Goal: Task Accomplishment & Management: Use online tool/utility

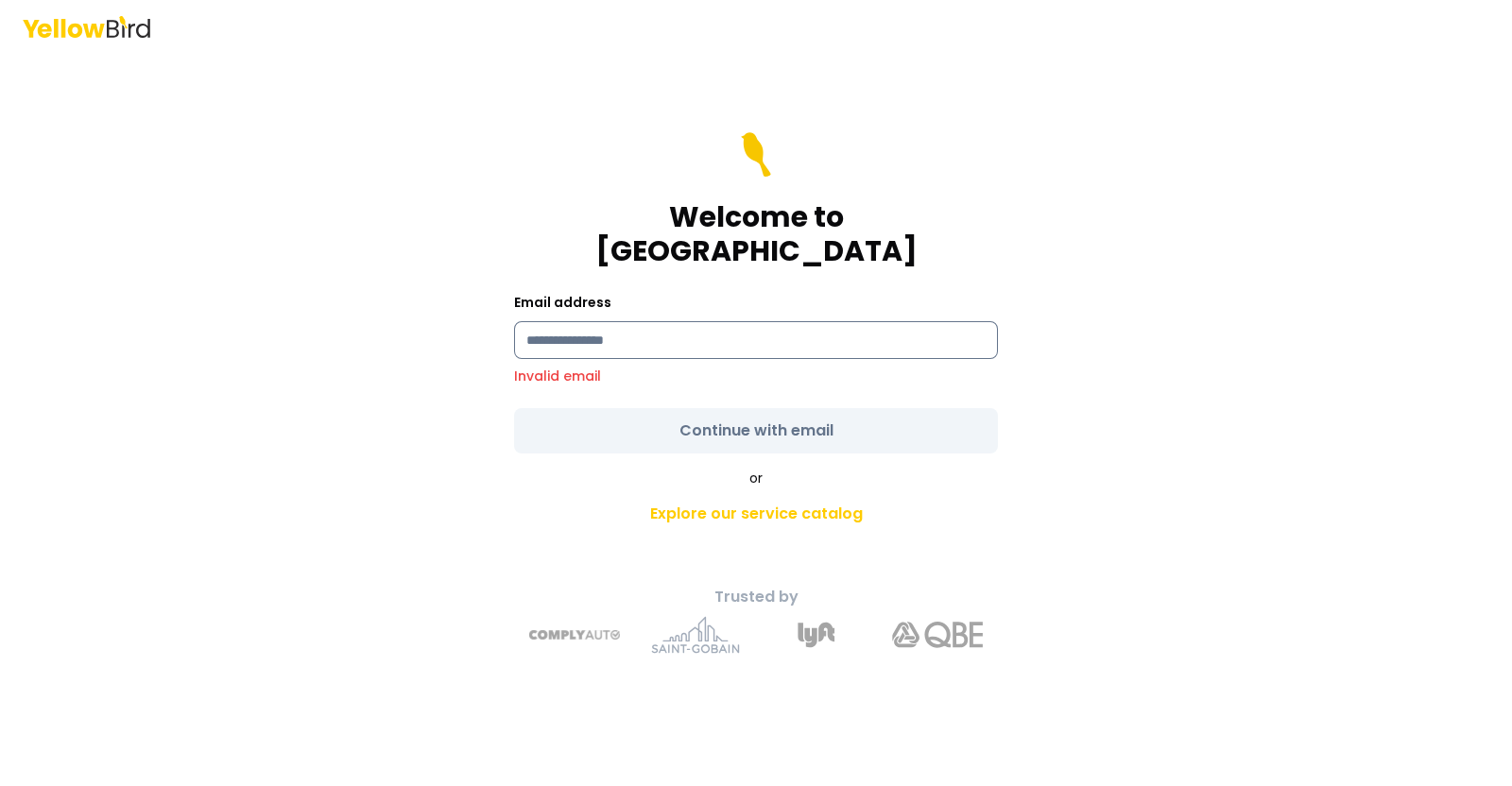
click at [675, 324] on input at bounding box center [756, 340] width 484 height 38
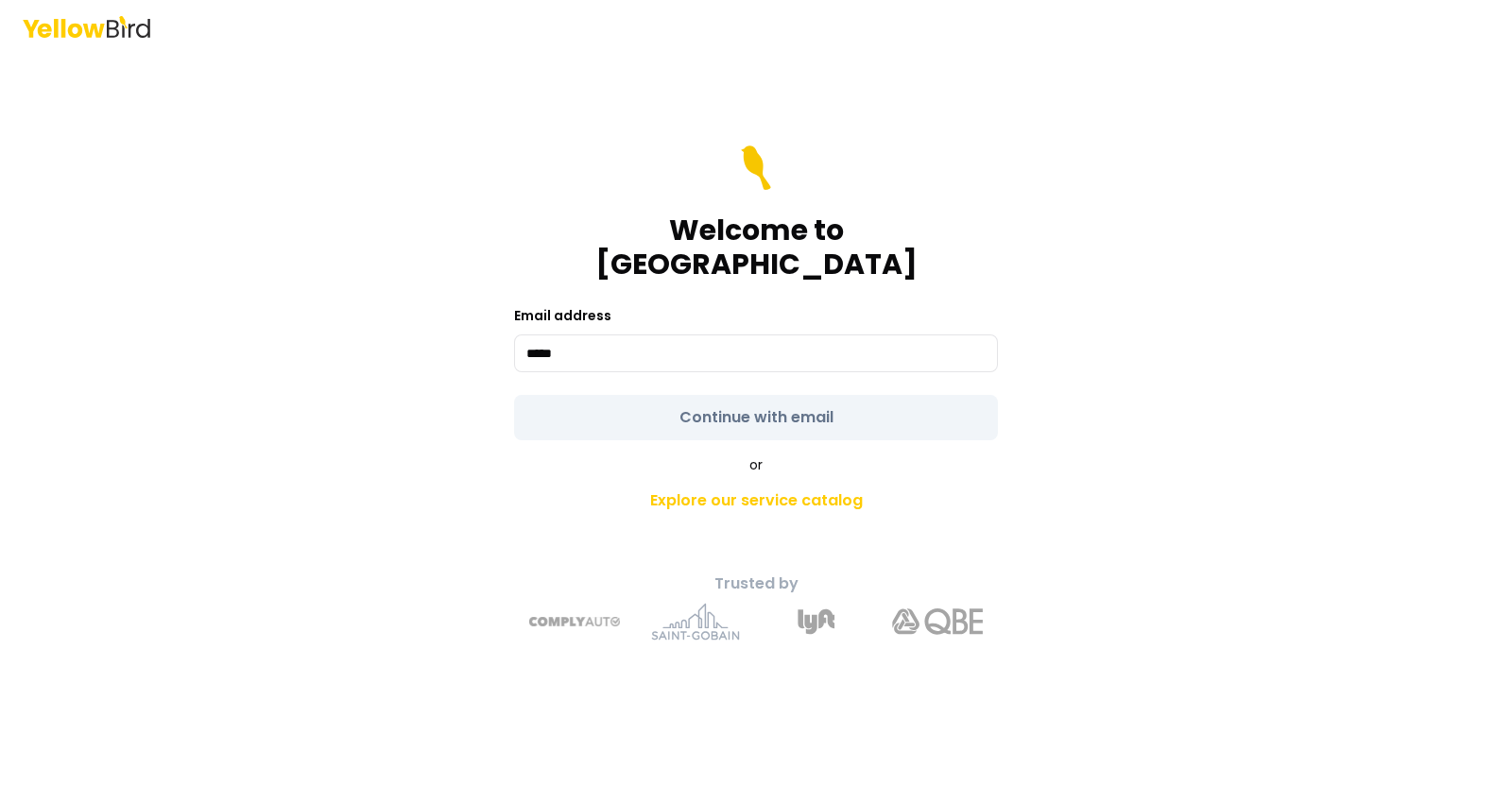
type input "**********"
click at [736, 393] on form "**********" at bounding box center [756, 292] width 484 height 294
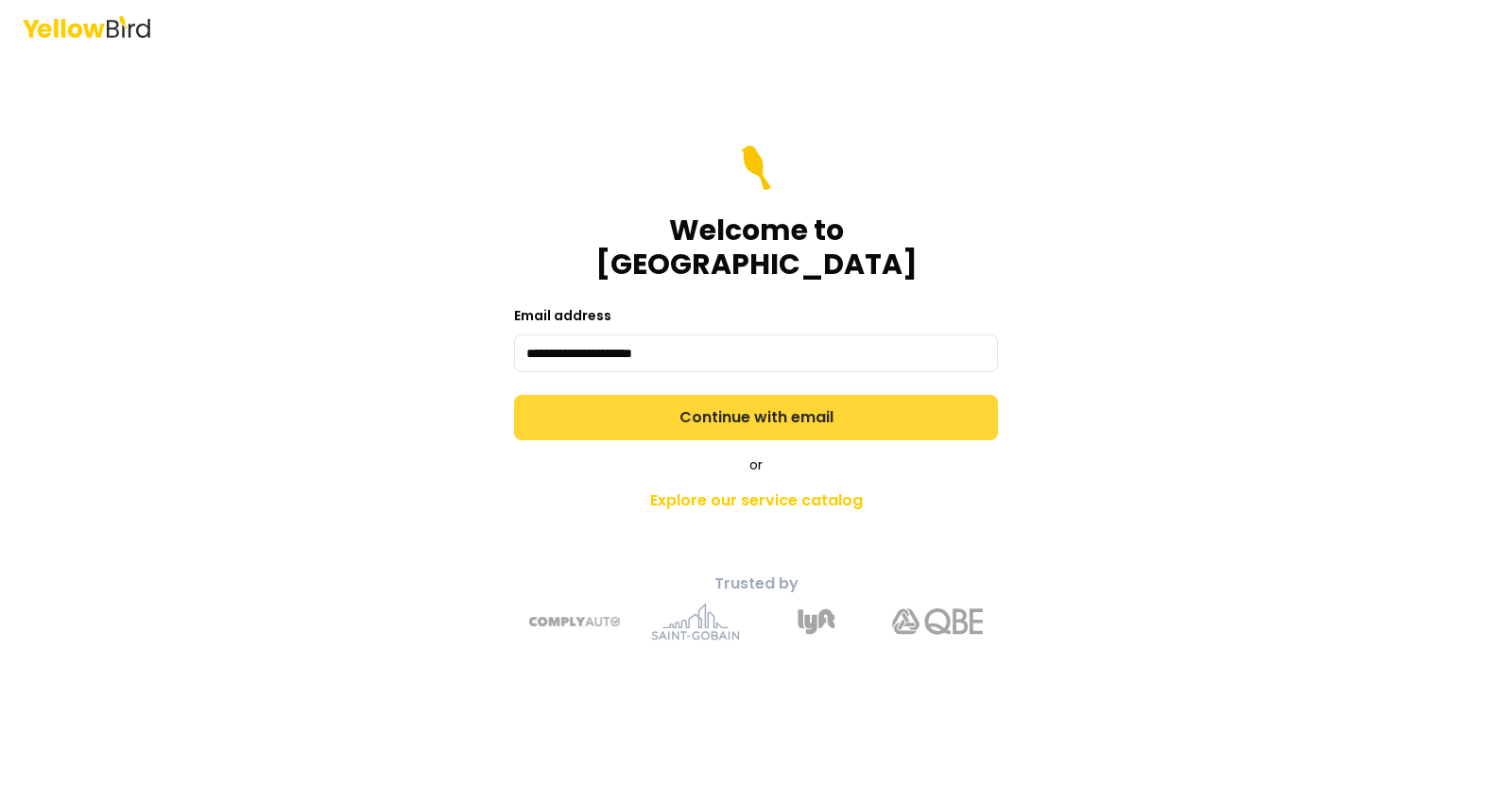
click at [736, 394] on button "Continue with email" at bounding box center [756, 417] width 484 height 46
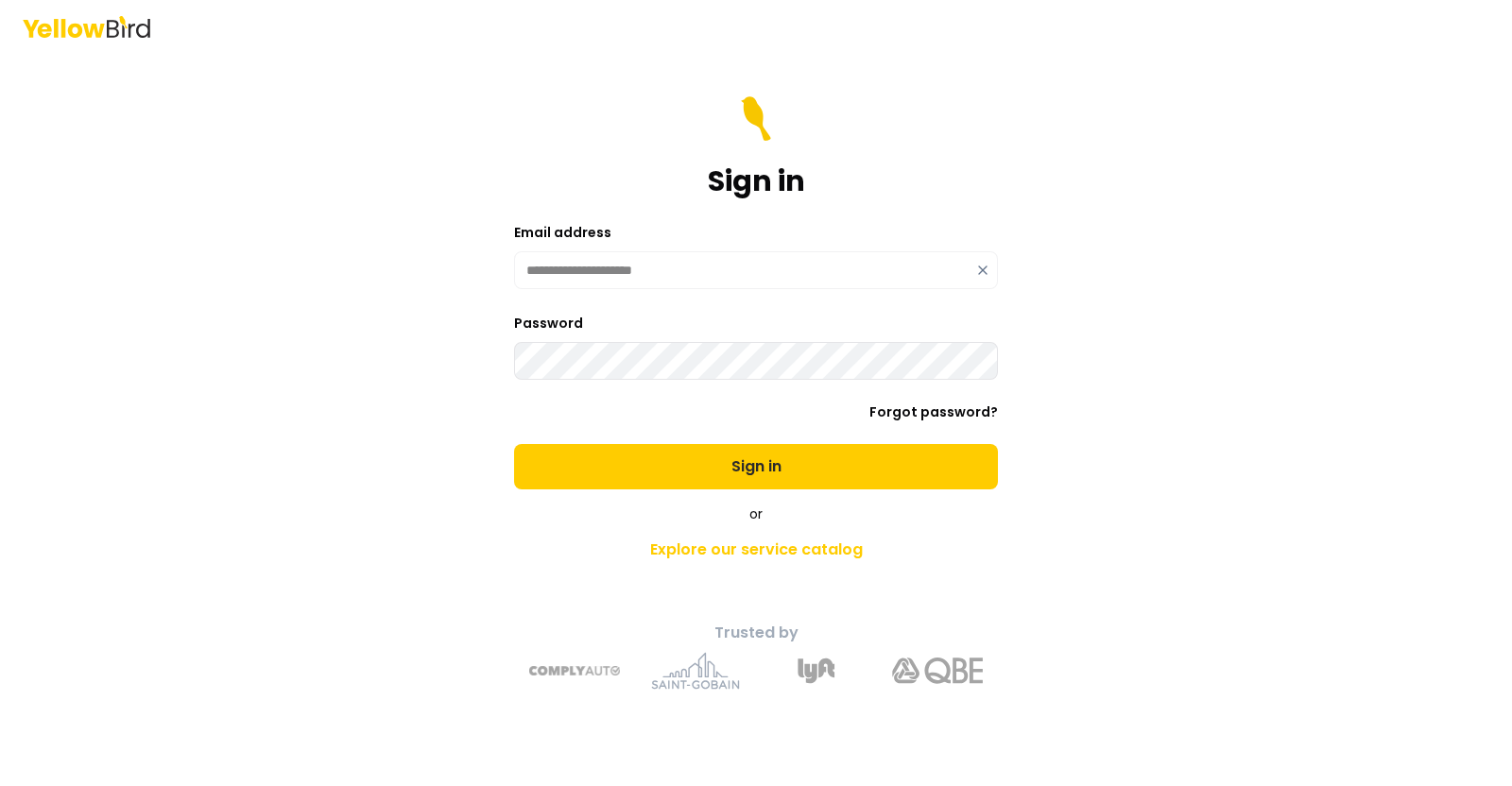
click at [514, 444] on button "Sign in" at bounding box center [756, 467] width 484 height 46
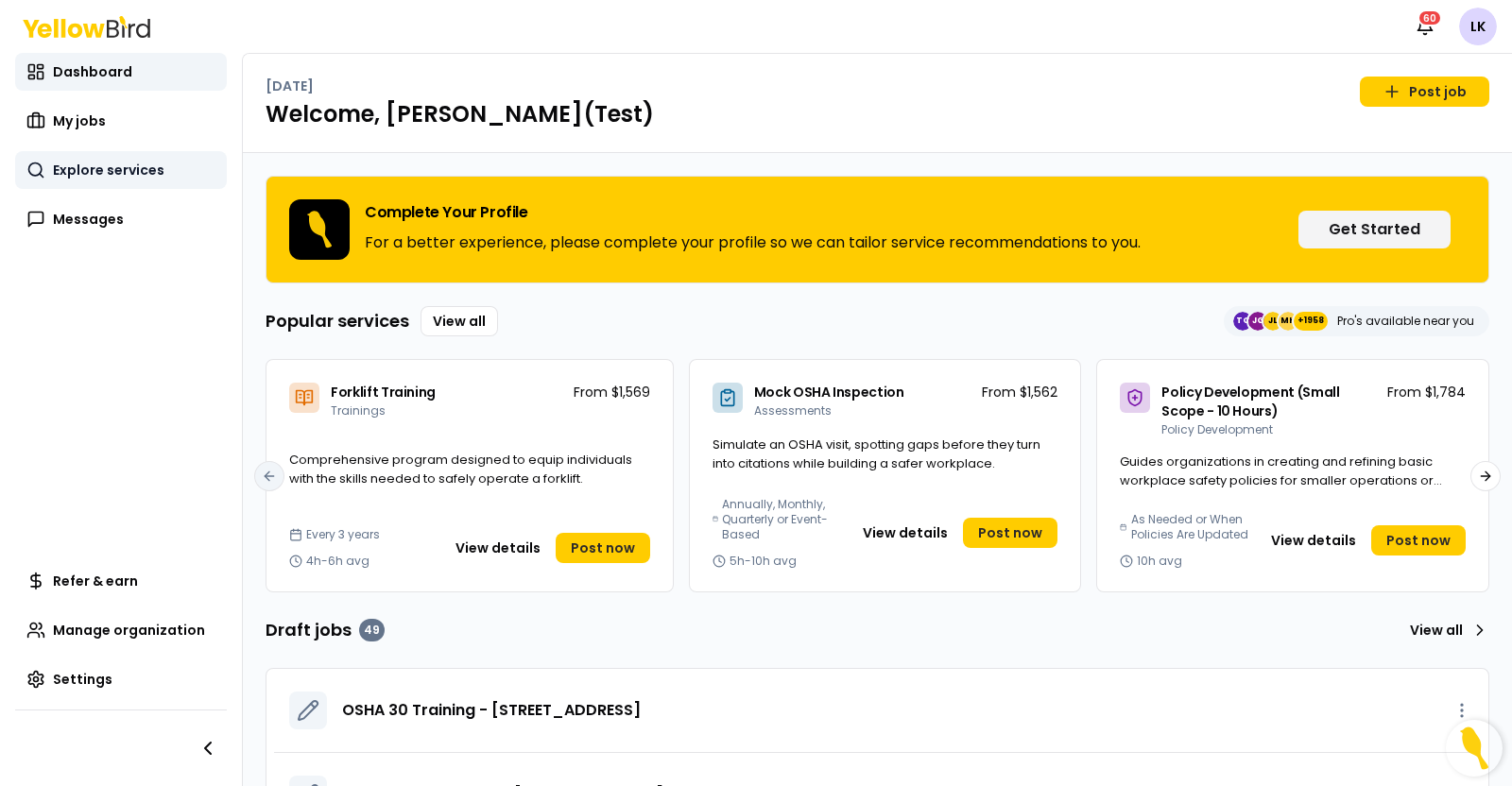
click at [121, 163] on span "Explore services" at bounding box center [109, 171] width 111 height 19
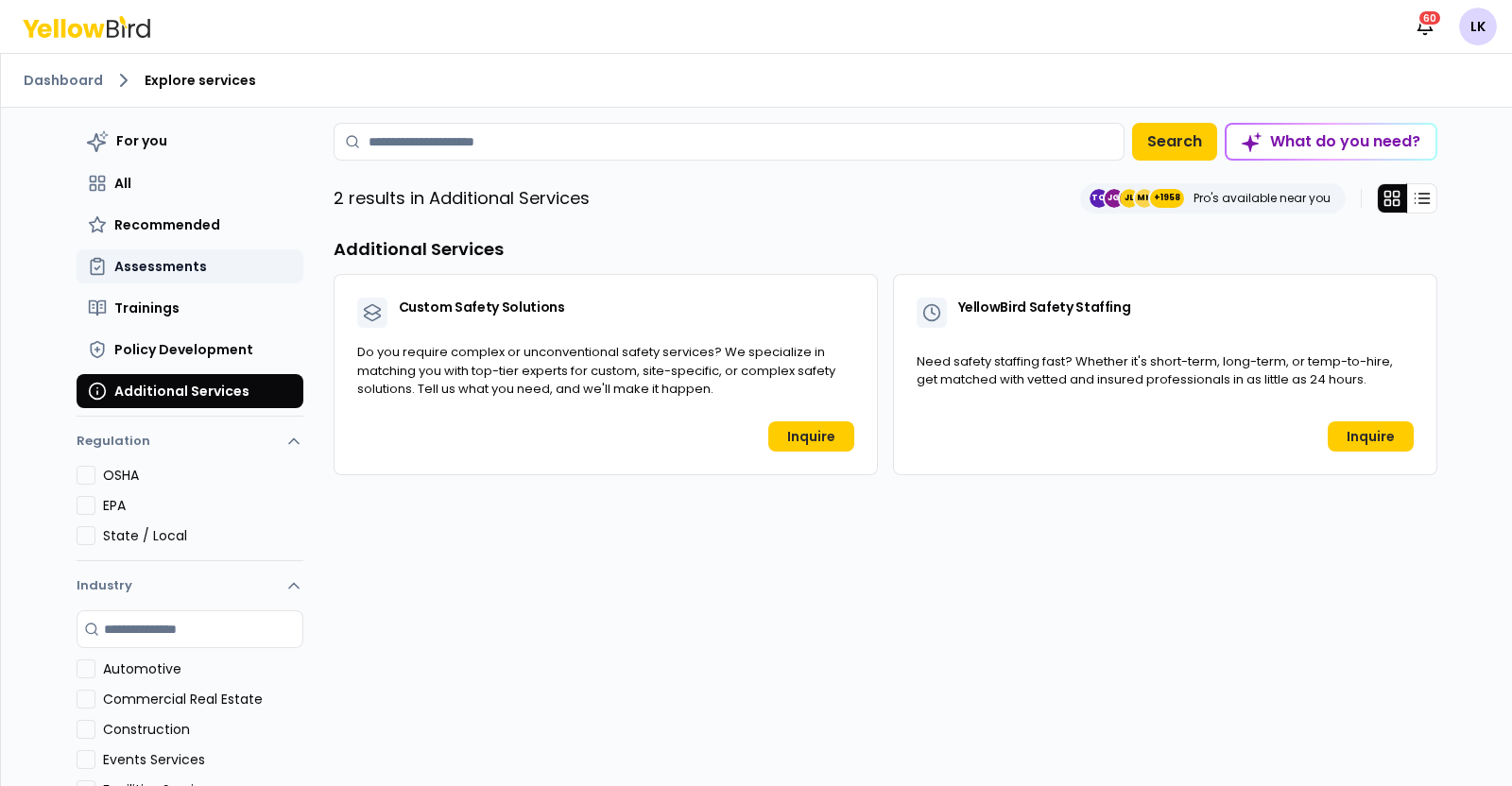
click at [176, 264] on span "Assessments" at bounding box center [160, 267] width 92 height 19
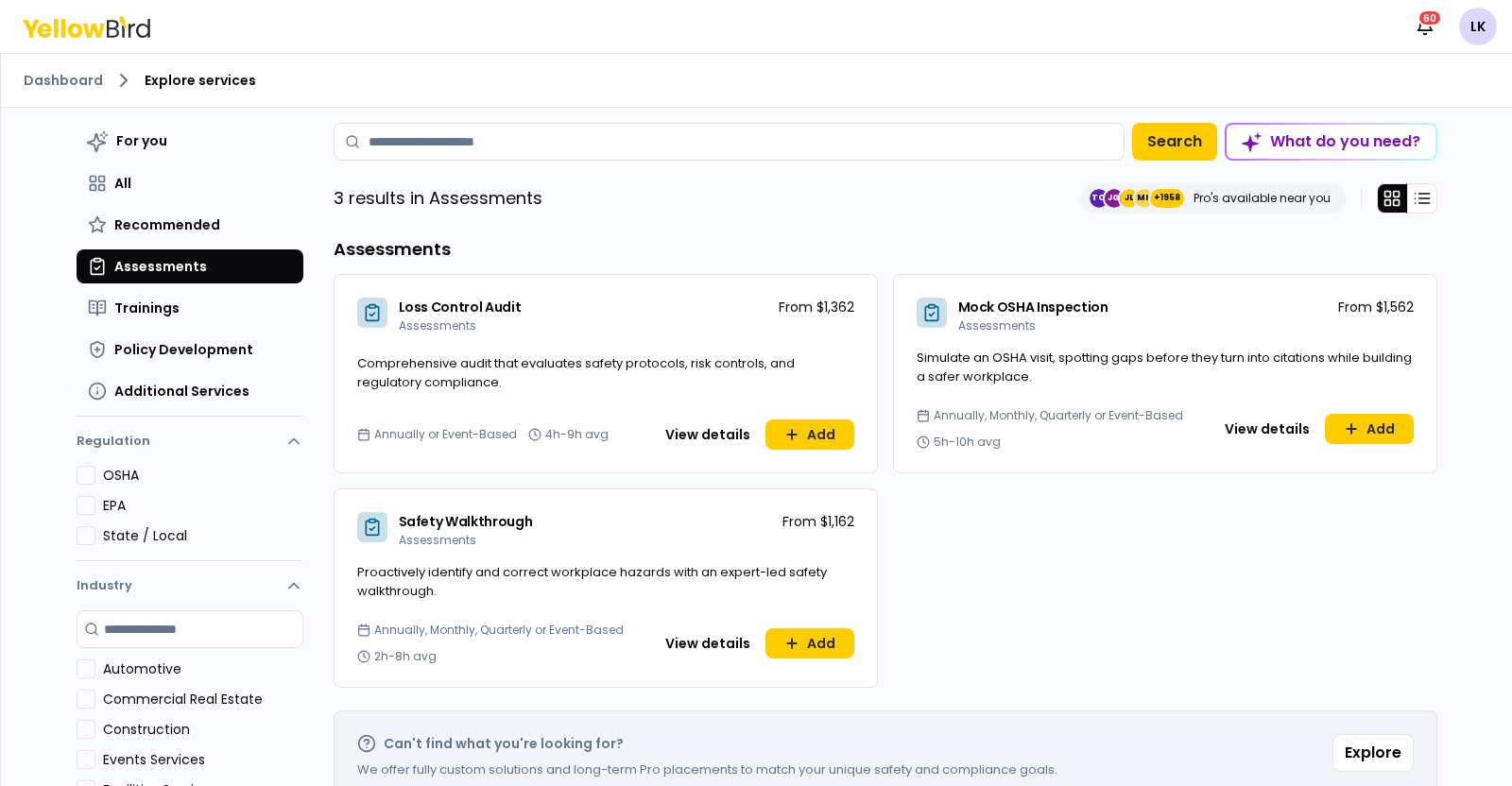
click at [660, 637] on button "View details" at bounding box center [707, 643] width 108 height 30
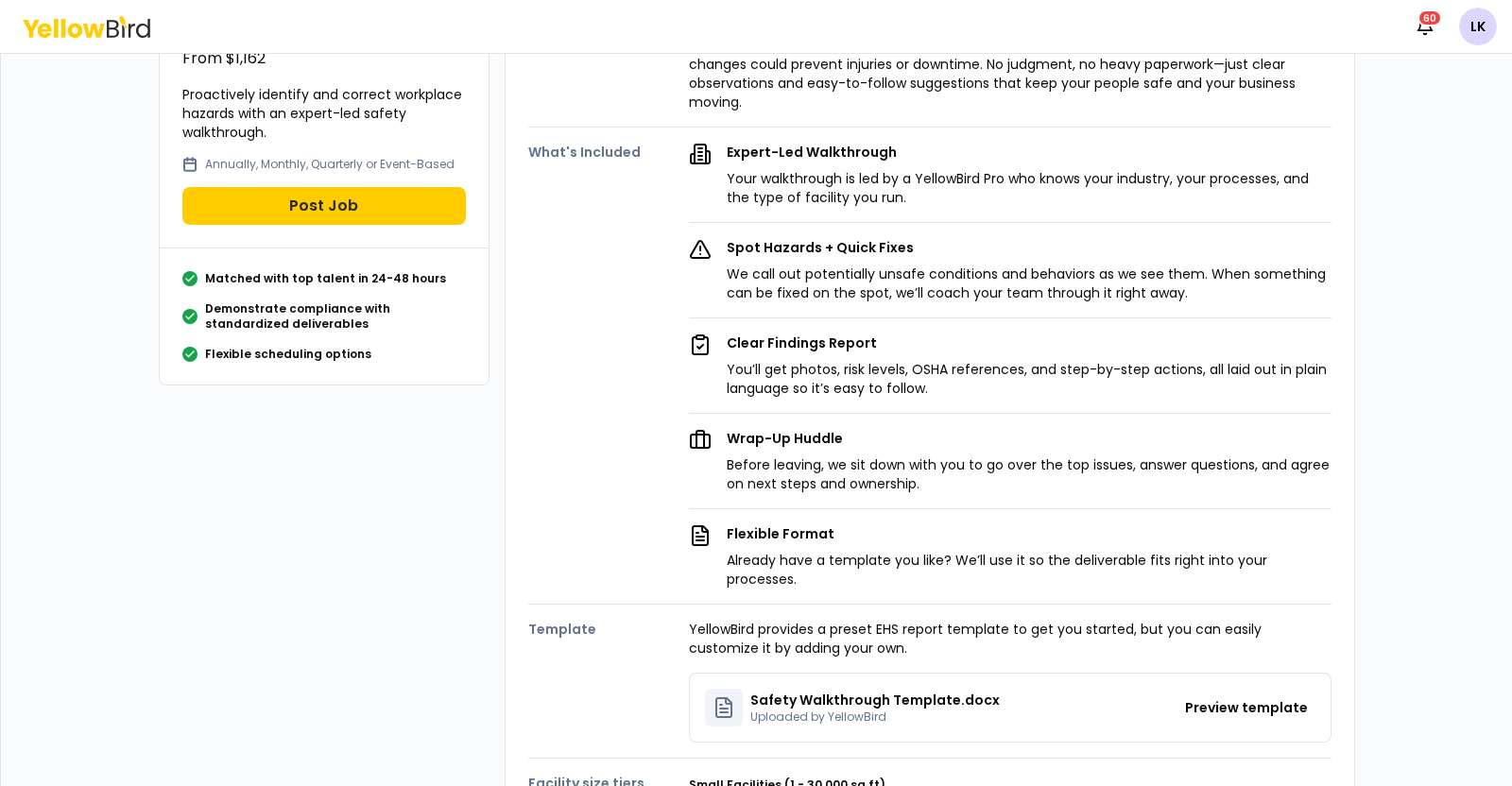
scroll to position [472, 0]
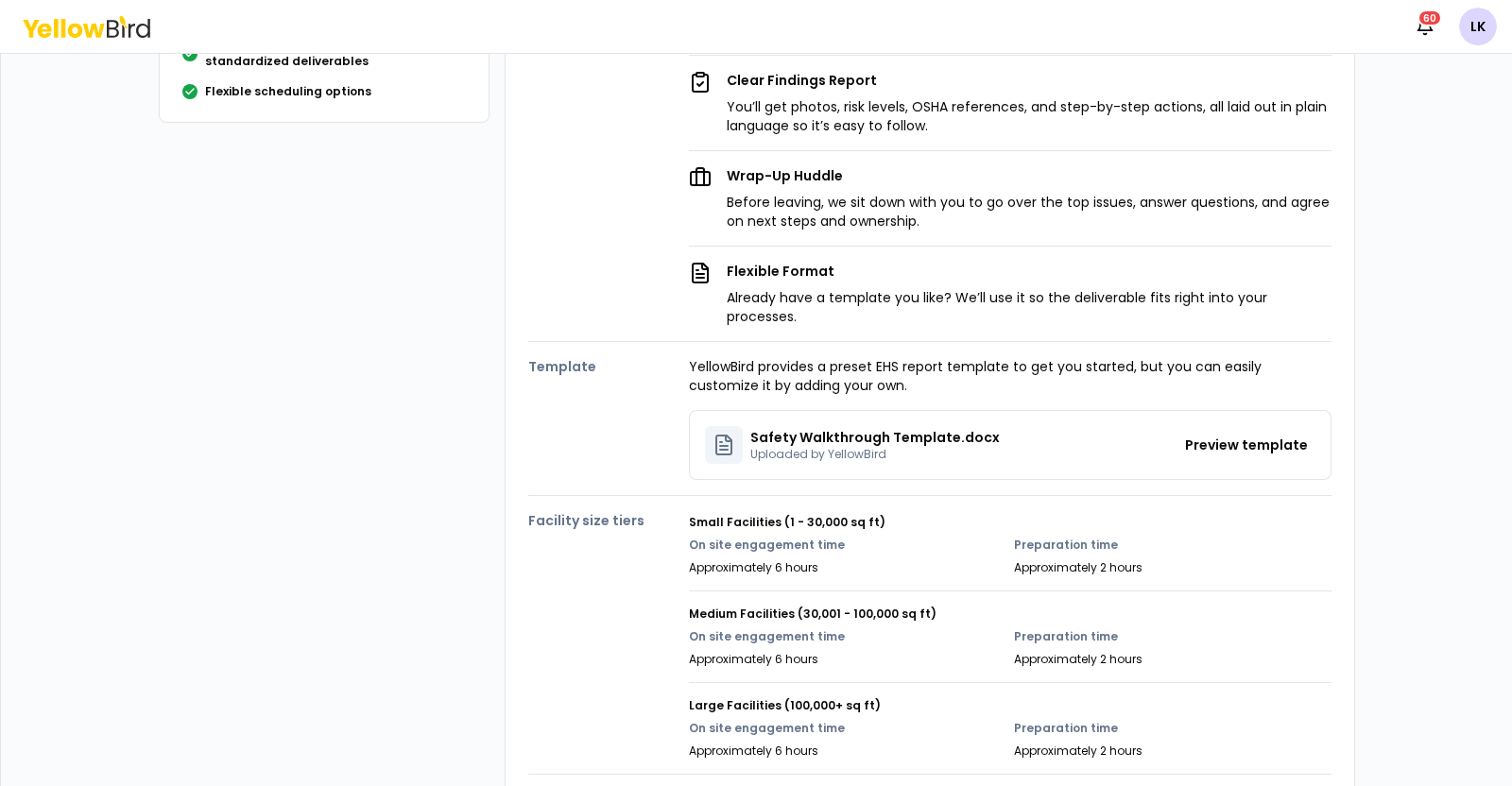
click at [872, 447] on p "Uploaded by YellowBird" at bounding box center [875, 454] width 250 height 15
click at [878, 428] on p "Safety Walkthrough Template.docx" at bounding box center [875, 437] width 250 height 19
click at [1223, 430] on button "Preview template" at bounding box center [1246, 445] width 138 height 30
click at [1226, 430] on button "Preview template" at bounding box center [1246, 445] width 138 height 30
click at [1218, 430] on button "Preview template" at bounding box center [1246, 445] width 138 height 30
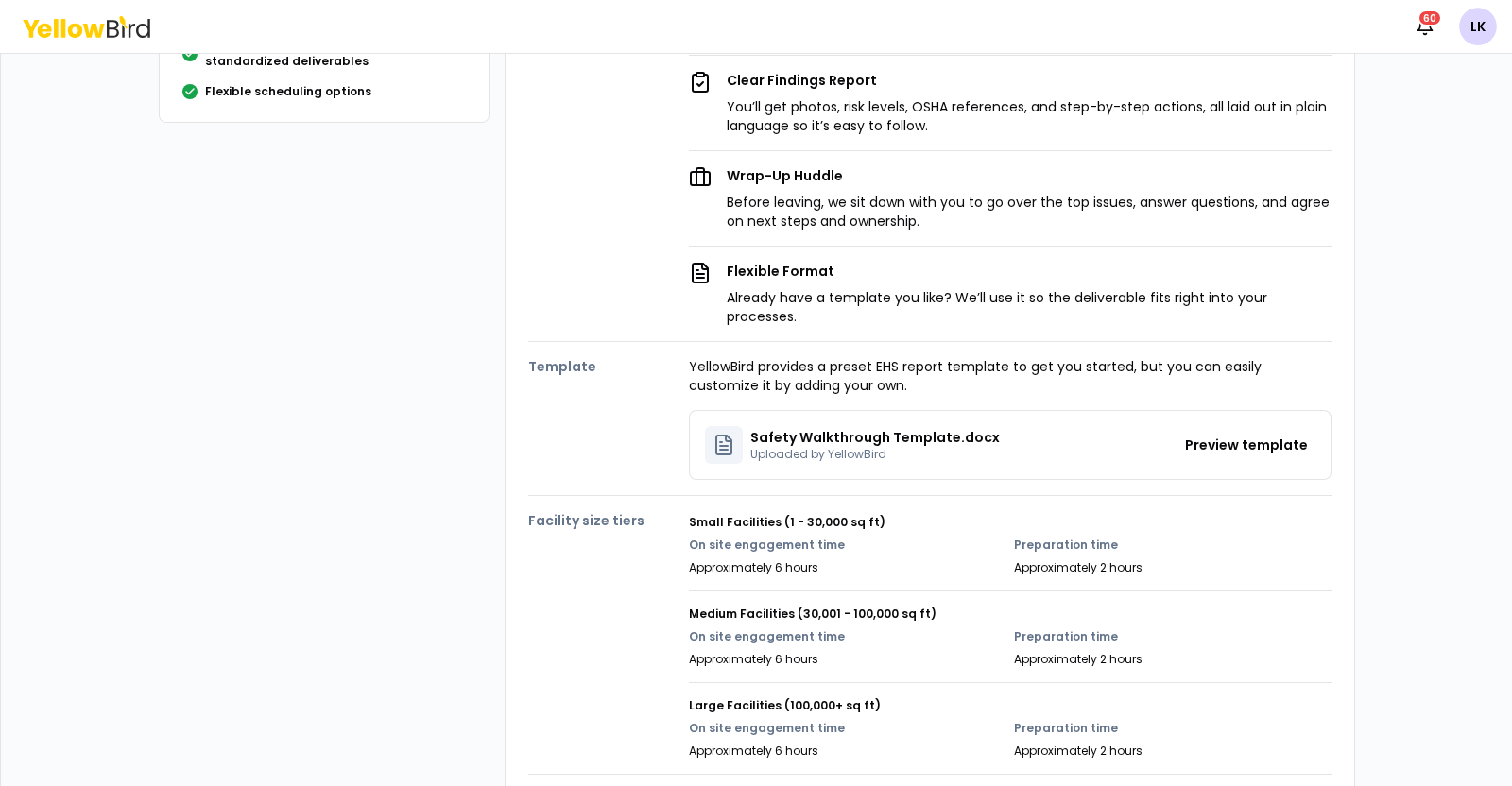
click at [827, 428] on p "Safety Walkthrough Template.docx" at bounding box center [875, 437] width 250 height 19
click at [1228, 430] on button "Preview template" at bounding box center [1246, 445] width 138 height 30
click at [1271, 432] on button "Preview template" at bounding box center [1246, 445] width 138 height 30
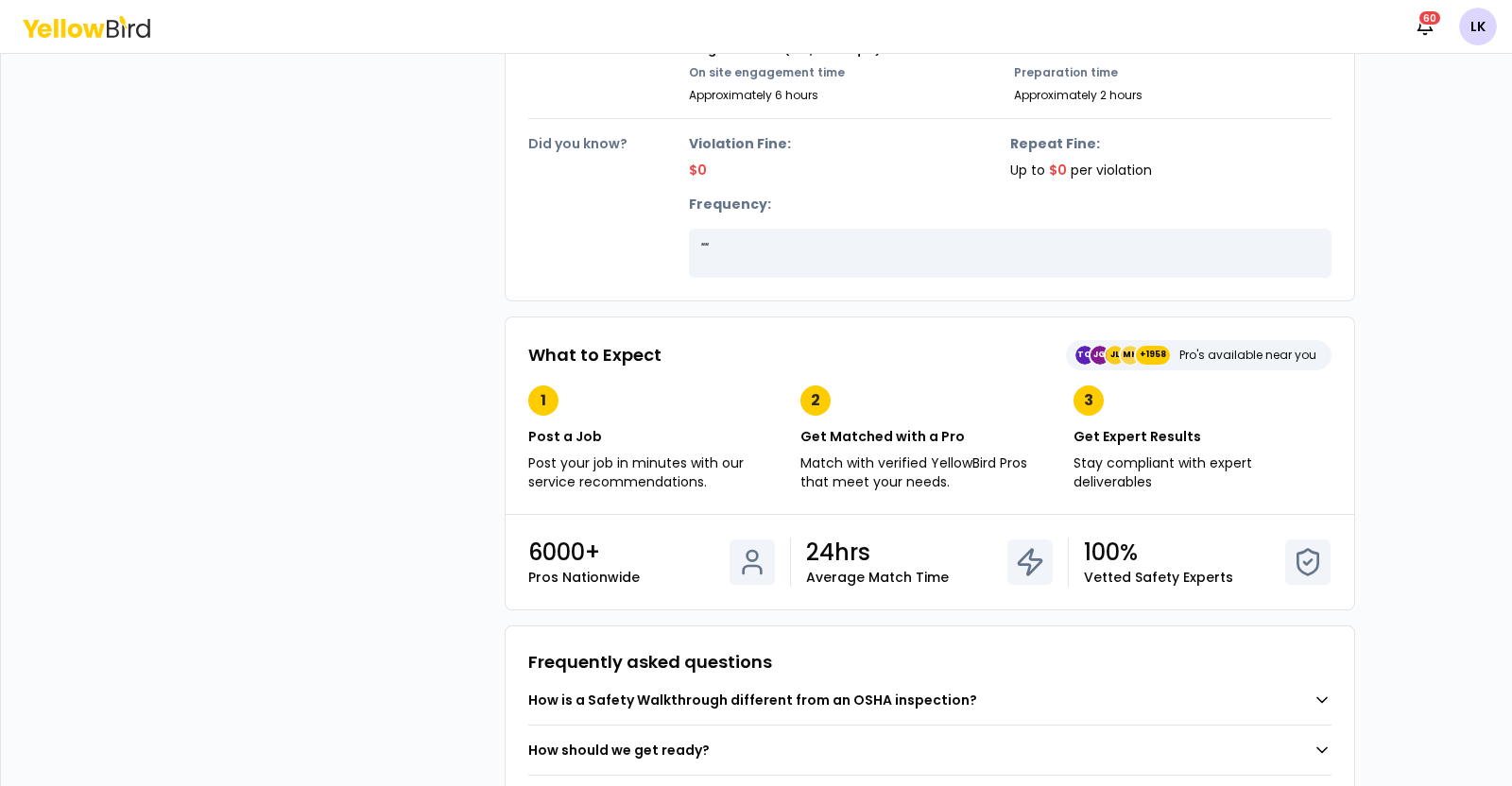
scroll to position [655, 0]
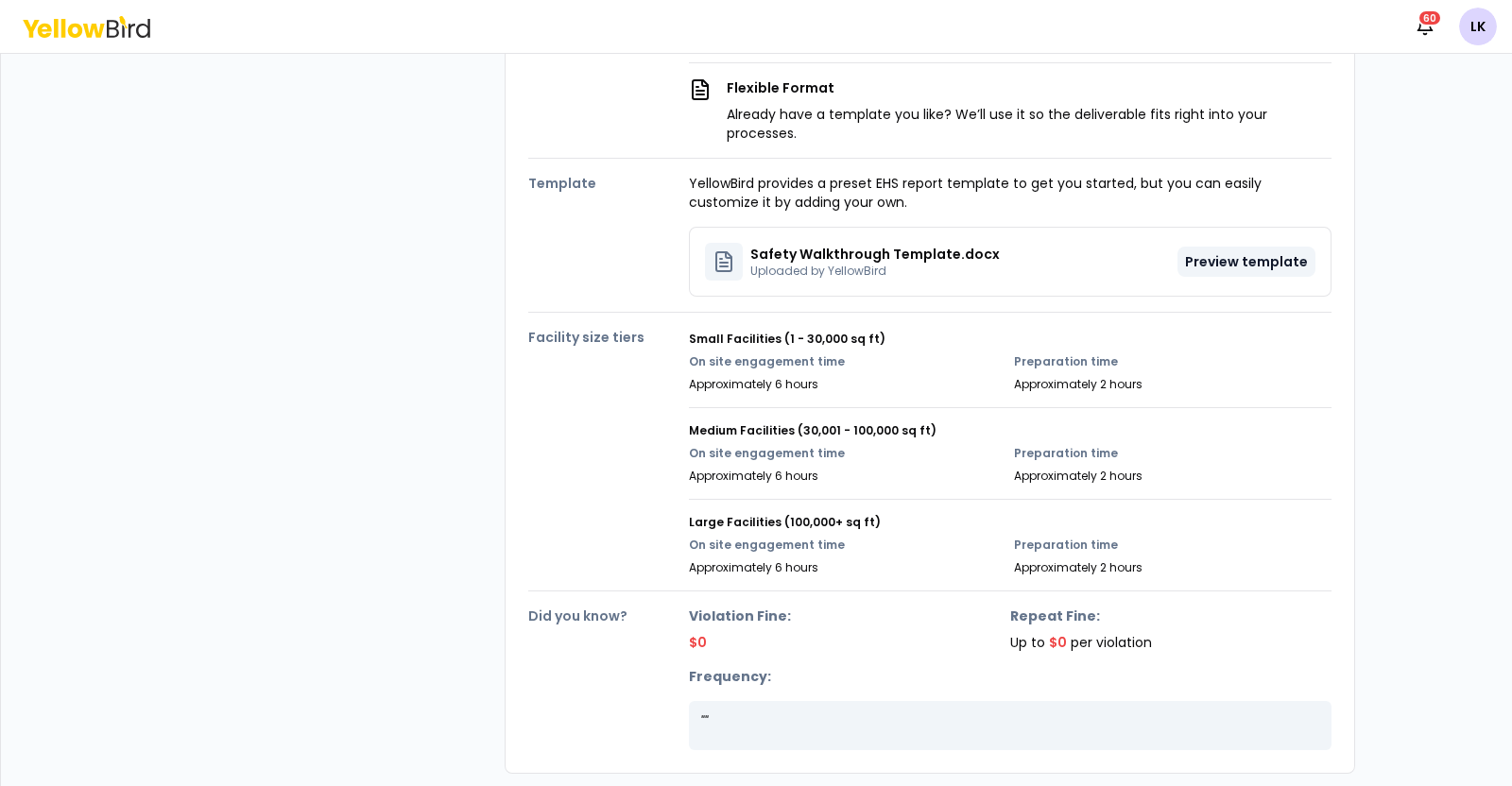
click at [1193, 253] on button "Preview template" at bounding box center [1246, 262] width 138 height 30
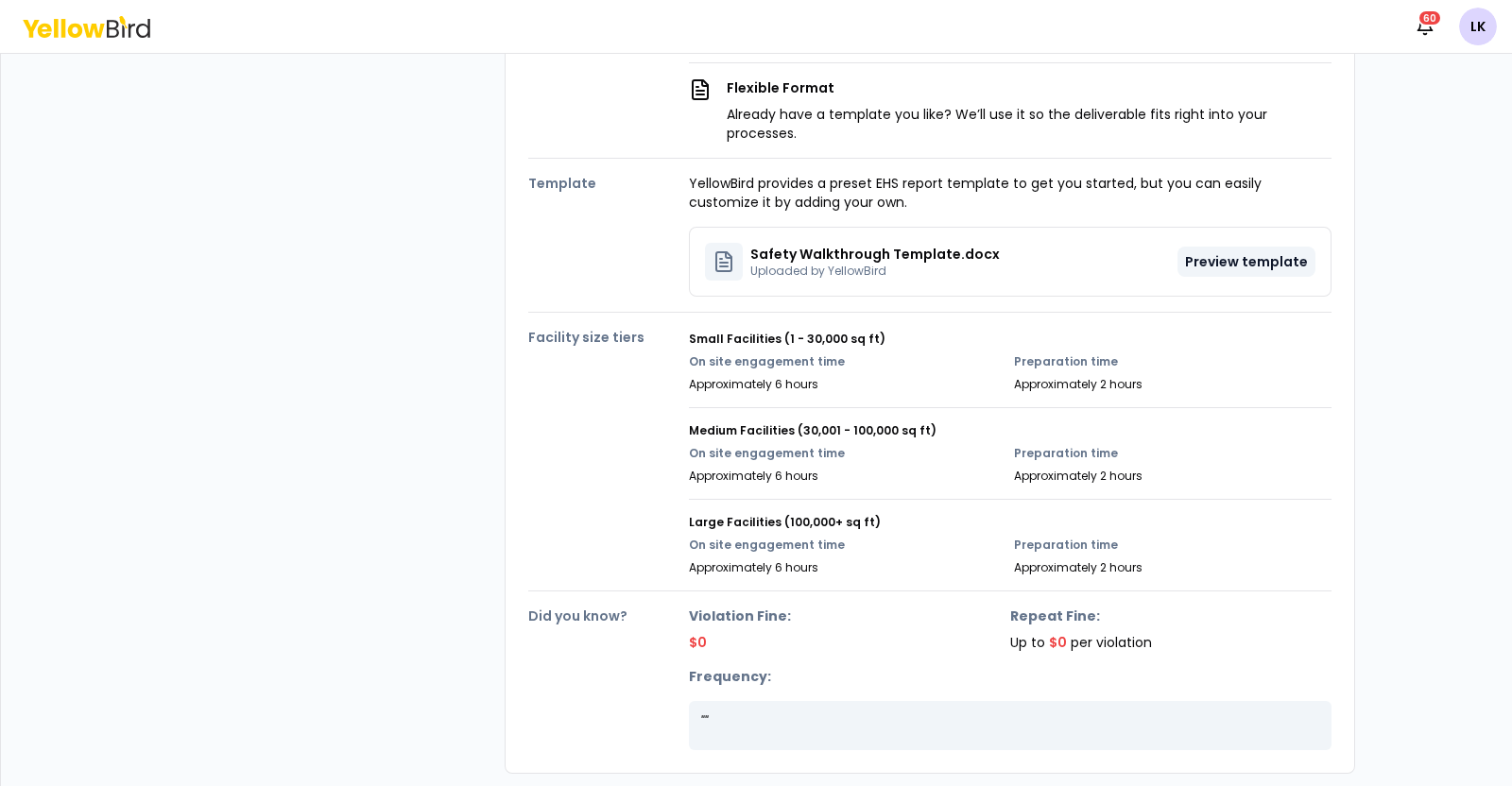
click at [1193, 253] on button "Preview template" at bounding box center [1246, 262] width 138 height 30
click at [862, 245] on p "Safety Walkthrough Template.docx" at bounding box center [875, 254] width 250 height 19
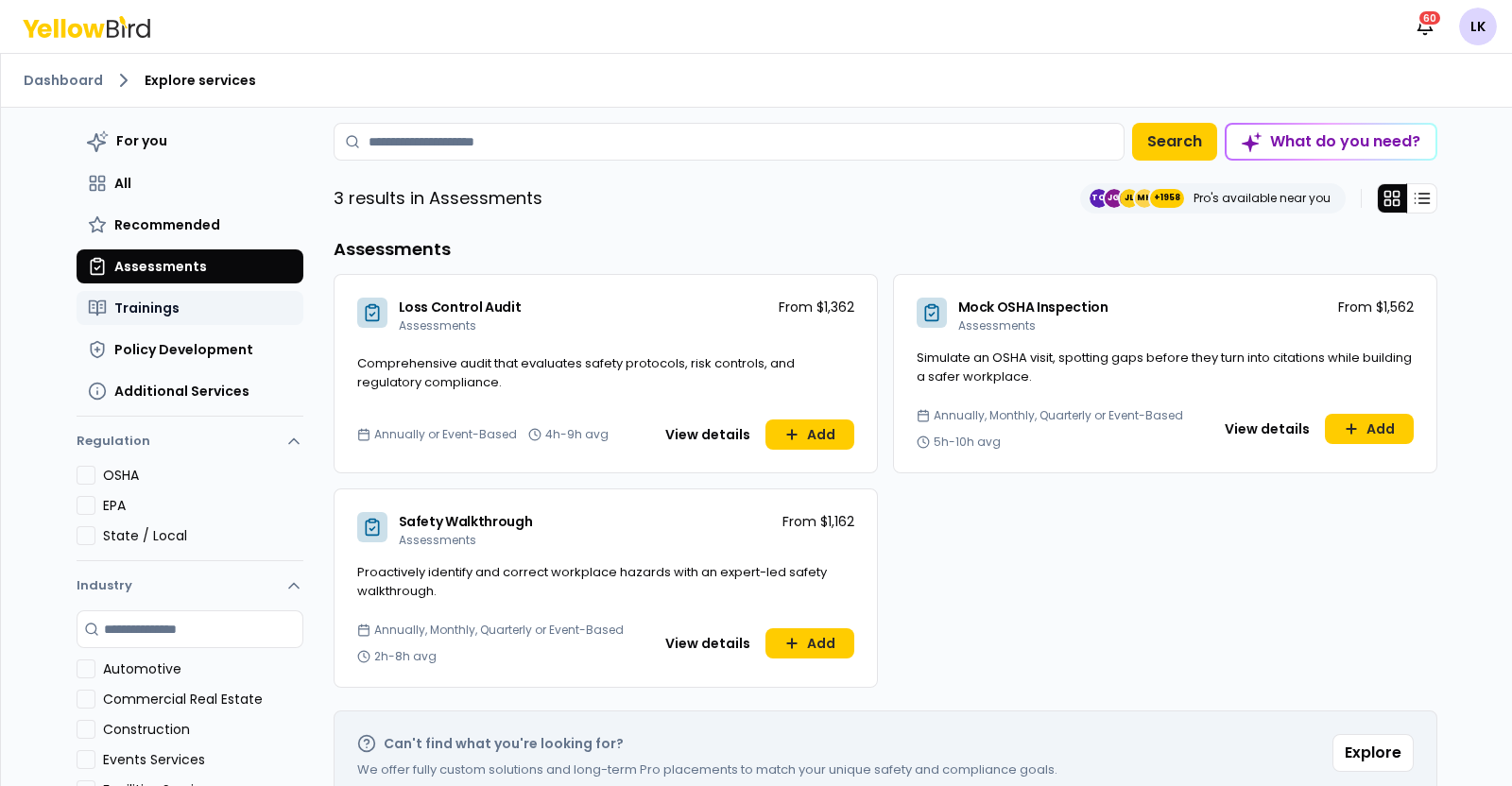
click at [181, 309] on button "Trainings" at bounding box center [190, 308] width 227 height 34
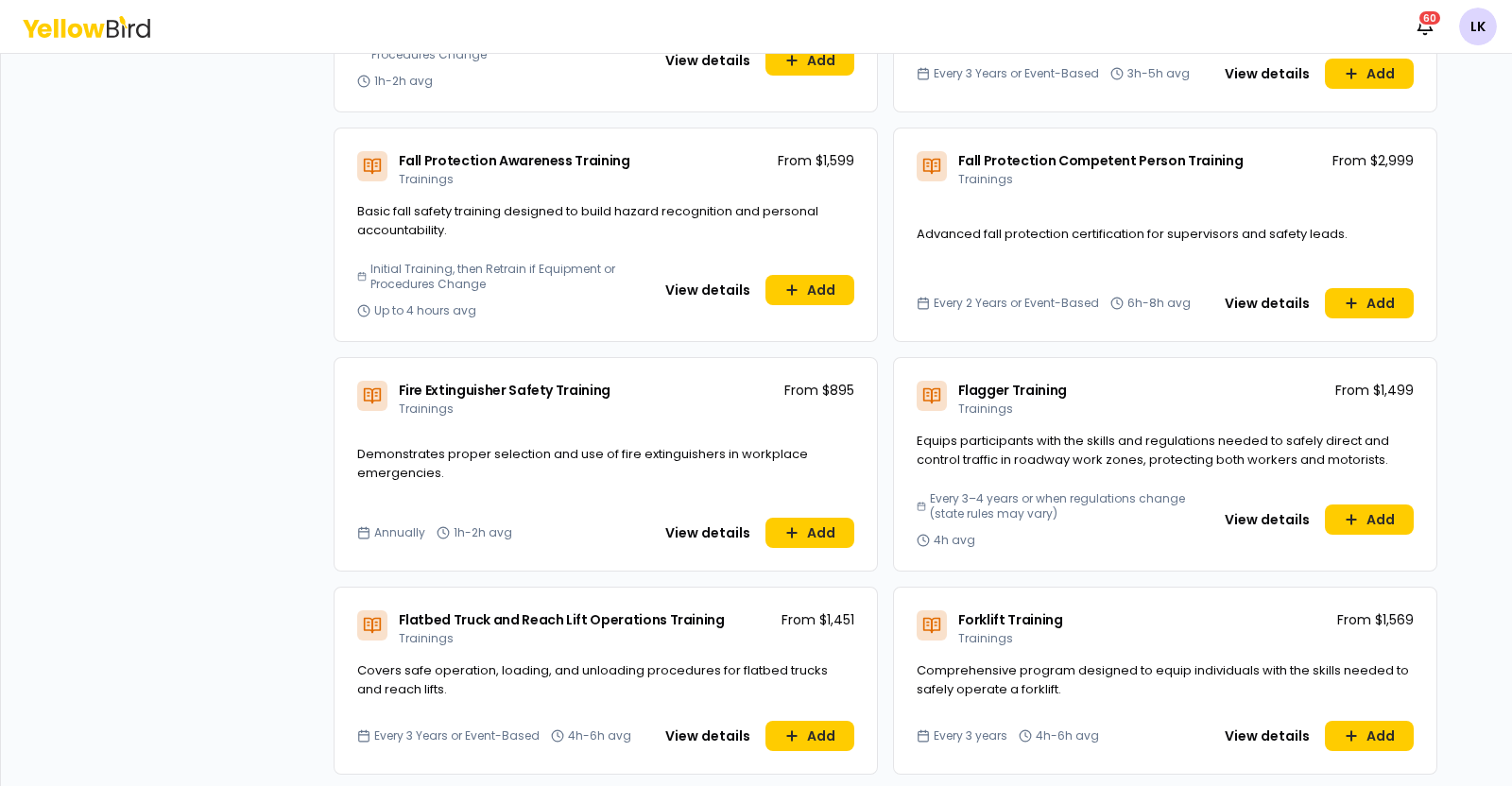
scroll to position [2007, 0]
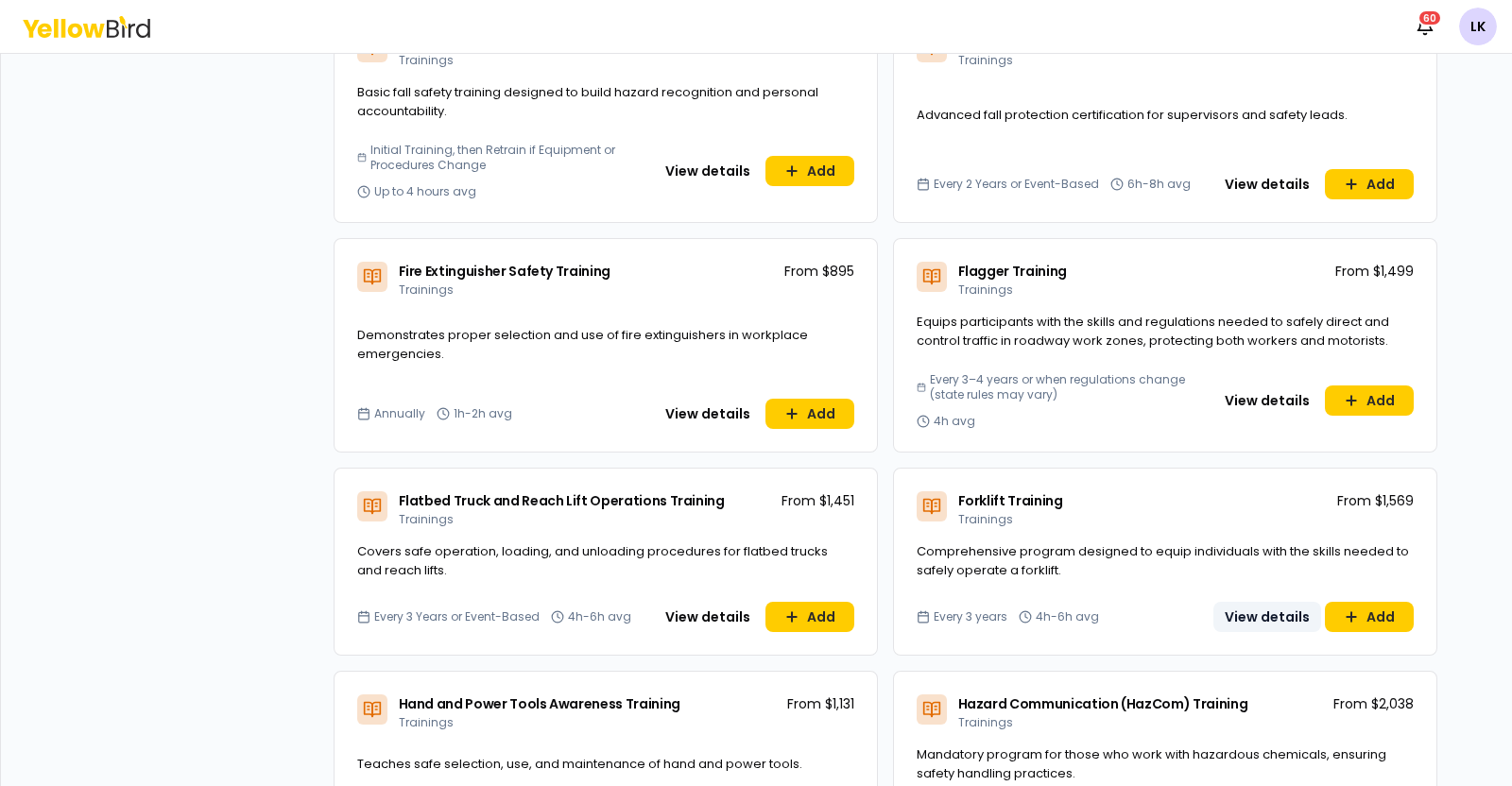
click at [1233, 612] on button "View details" at bounding box center [1266, 617] width 108 height 30
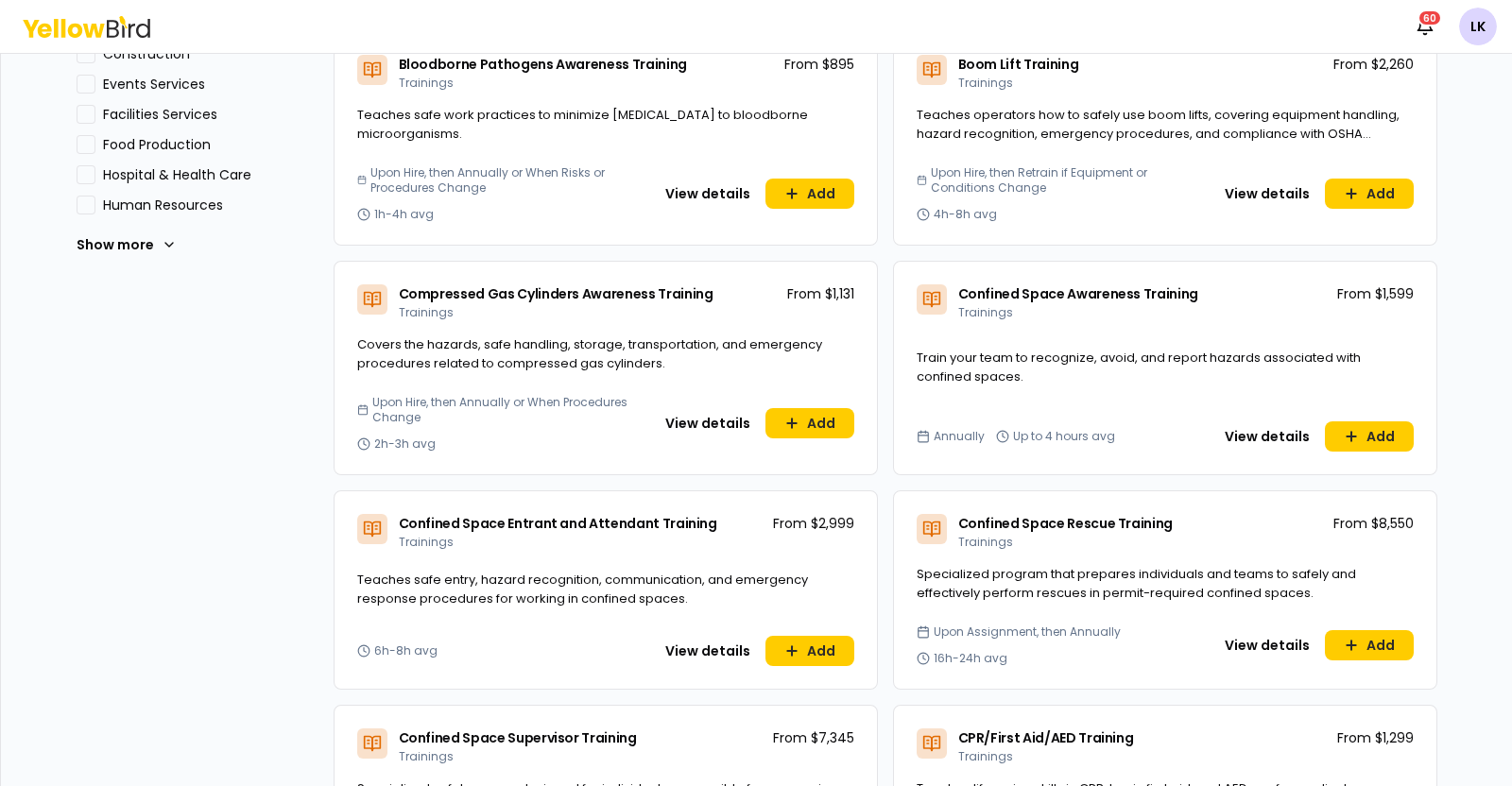
scroll to position [709, 0]
